Goal: Check status: Check status

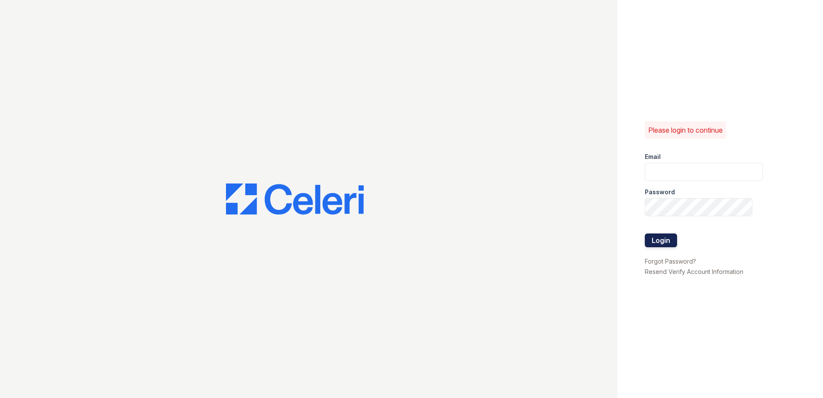
type input "arriveclairemont@trinity-pm.com"
click at [671, 243] on button "Login" at bounding box center [661, 240] width 32 height 14
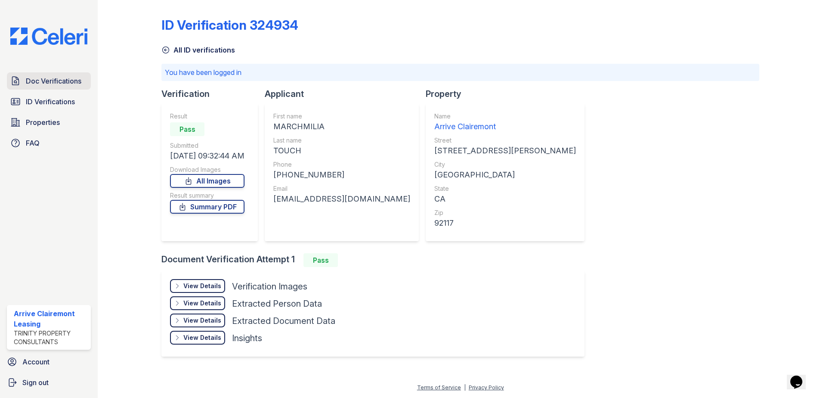
click at [41, 82] on span "Doc Verifications" at bounding box center [54, 81] width 56 height 10
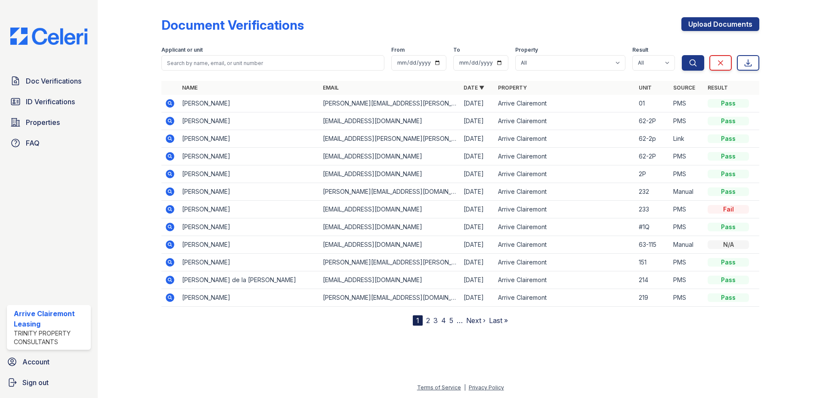
click at [170, 209] on icon at bounding box center [169, 209] width 2 height 2
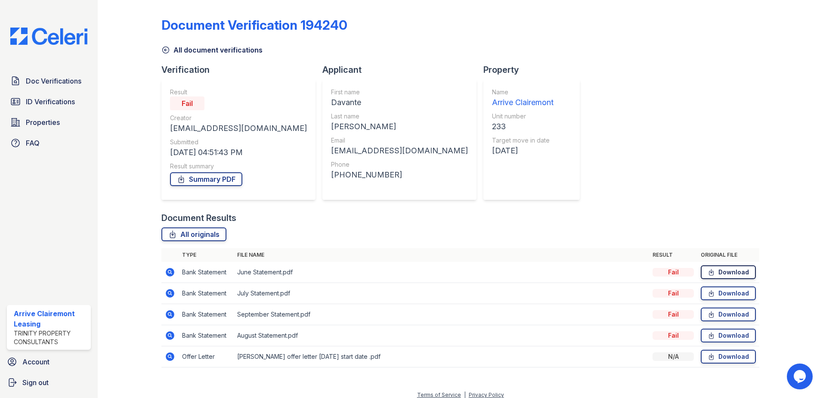
click at [725, 274] on link "Download" at bounding box center [728, 272] width 55 height 14
click at [727, 360] on link "Download" at bounding box center [728, 357] width 55 height 14
click at [169, 335] on icon at bounding box center [169, 335] width 2 height 2
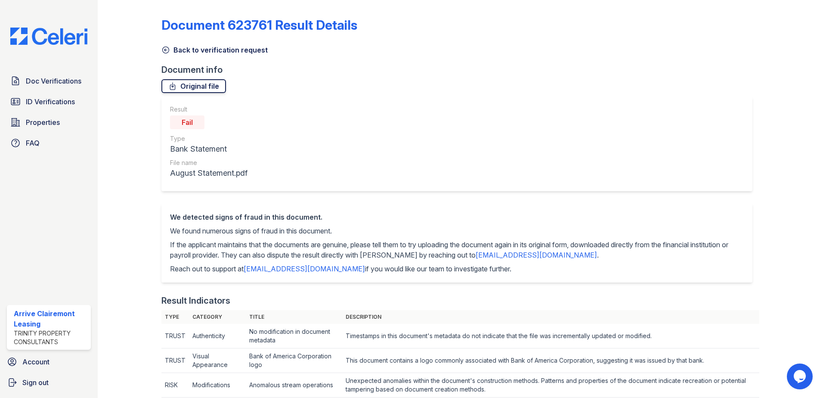
click at [202, 89] on link "Original file" at bounding box center [193, 86] width 65 height 14
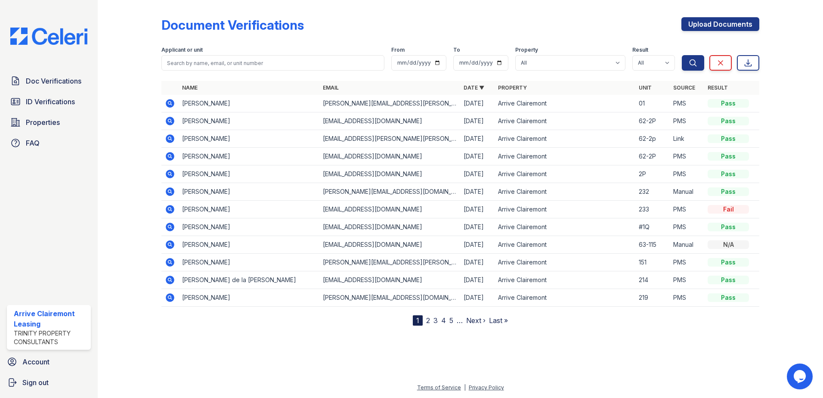
click at [166, 207] on icon at bounding box center [170, 209] width 10 height 10
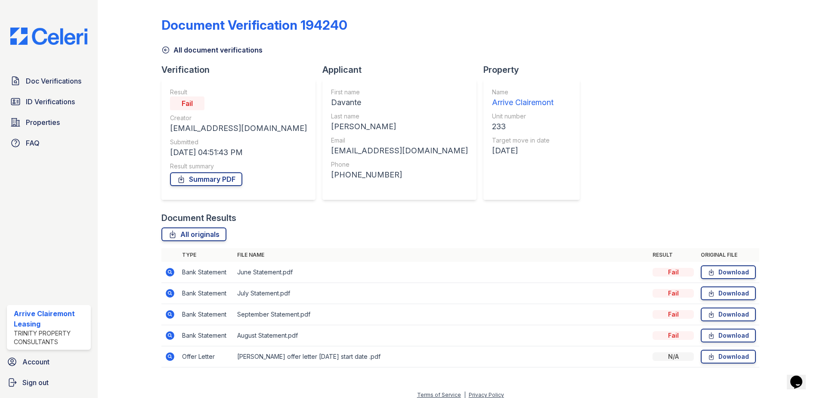
click at [167, 272] on icon at bounding box center [170, 272] width 10 height 10
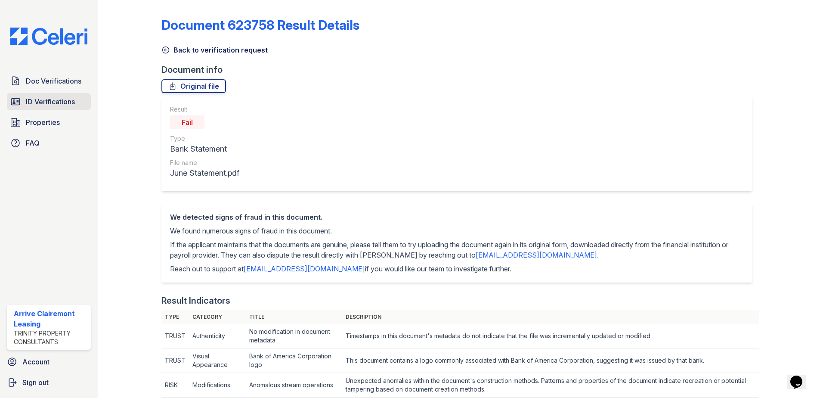
click at [50, 100] on span "ID Verifications" at bounding box center [50, 101] width 49 height 10
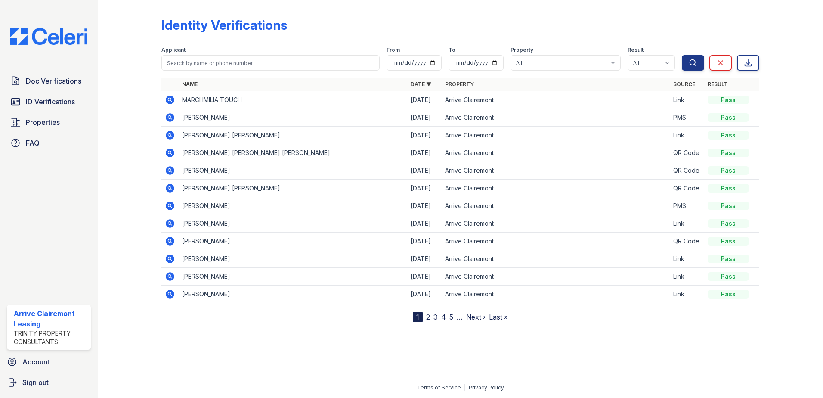
click at [170, 204] on icon at bounding box center [170, 205] width 9 height 9
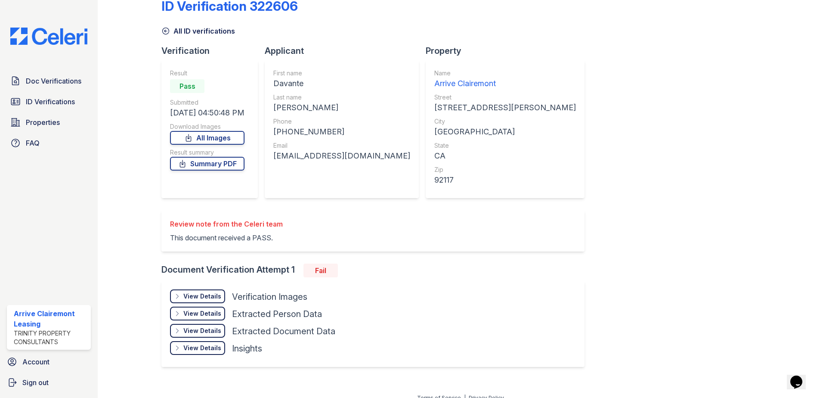
scroll to position [29, 0]
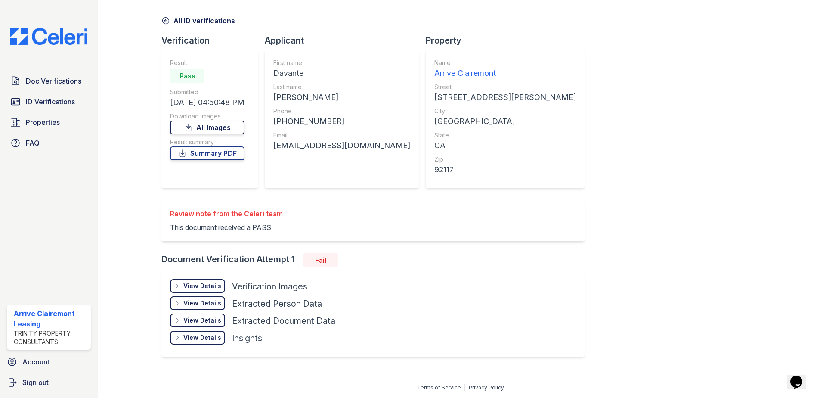
click at [206, 127] on link "All Images" at bounding box center [207, 128] width 74 height 14
click at [562, 156] on div "ID Verification 322606 All ID verifications Verification Result Pass Submitted …" at bounding box center [460, 171] width 598 height 394
click at [263, 226] on p "This document received a PASS." at bounding box center [226, 227] width 113 height 10
click at [262, 214] on div "Review note from the Celeri team" at bounding box center [226, 213] width 113 height 10
click at [266, 229] on p "This document received a PASS." at bounding box center [226, 227] width 113 height 10
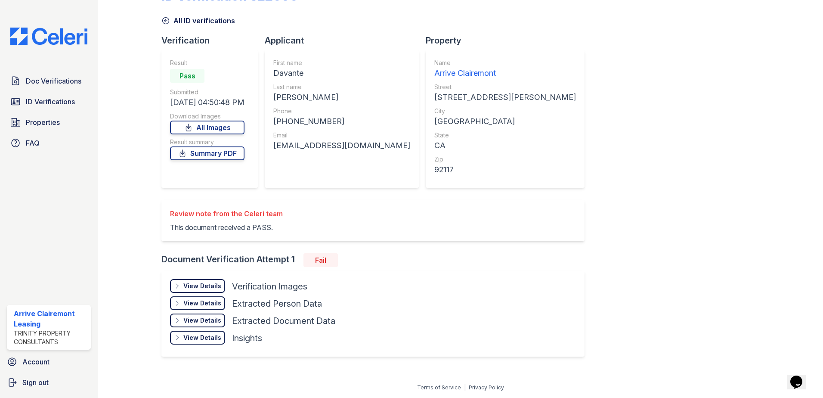
click at [315, 255] on div "Fail" at bounding box center [321, 260] width 34 height 14
click at [322, 261] on div "Fail" at bounding box center [321, 260] width 34 height 14
click at [251, 262] on div "Document Verification Attempt 1 Fail" at bounding box center [376, 260] width 430 height 14
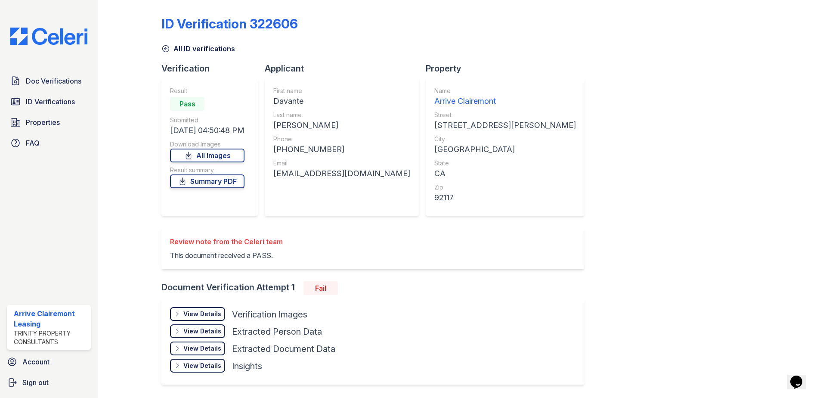
scroll to position [0, 0]
click at [46, 80] on span "Doc Verifications" at bounding box center [54, 81] width 56 height 10
